Goal: Find specific page/section: Find specific page/section

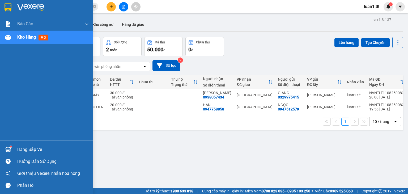
drag, startPoint x: 0, startPoint y: 0, endPoint x: 11, endPoint y: 150, distance: 150.6
click at [11, 150] on div at bounding box center [7, 149] width 9 height 9
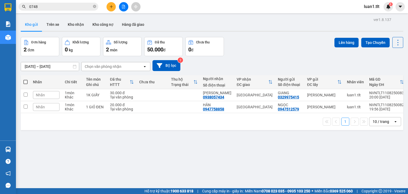
click at [308, 154] on section "Kết quả tìm kiếm ( 297 ) Bộ lọc Ngày tạo đơn gần nhất Mã ĐH Trạng thái Món hàng…" at bounding box center [204, 97] width 408 height 194
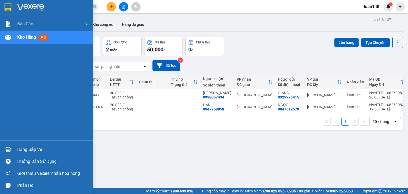
click at [10, 150] on img at bounding box center [8, 150] width 6 height 6
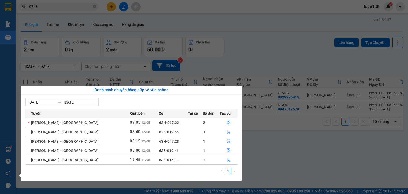
click at [9, 148] on div "Báo cáo Báo cáo dòng tiền (Nhân Viên) Doanh số tạo đơn theo VP gửi (nhân viên) …" at bounding box center [8, 97] width 16 height 194
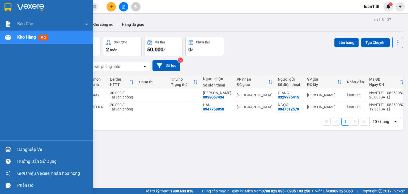
click at [9, 148] on img at bounding box center [8, 150] width 6 height 6
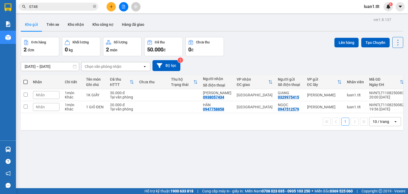
click at [280, 154] on section "Kết quả tìm kiếm ( 297 ) Bộ lọc Ngày tạo đơn gần nhất Mã ĐH Trạng thái Món hàng…" at bounding box center [204, 97] width 408 height 194
click at [59, 2] on div "Kết quả tìm kiếm ( 297 ) Bộ lọc Ngày tạo đơn gần nhất Mã ĐH Trạng thái Món hàng…" at bounding box center [52, 6] width 104 height 9
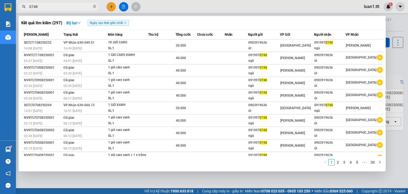
click at [60, 5] on input "0748" at bounding box center [60, 7] width 63 height 6
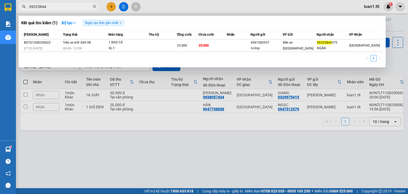
type input "09325844"
